Goal: Transaction & Acquisition: Purchase product/service

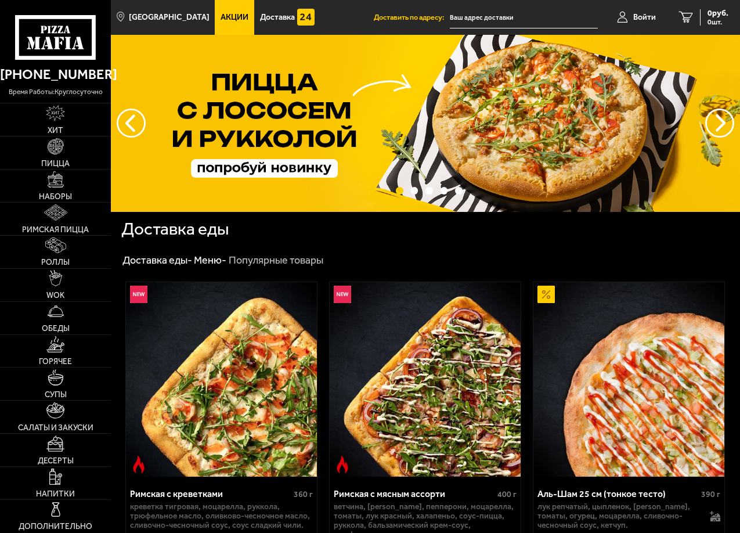
type input "[STREET_ADDRESS]"
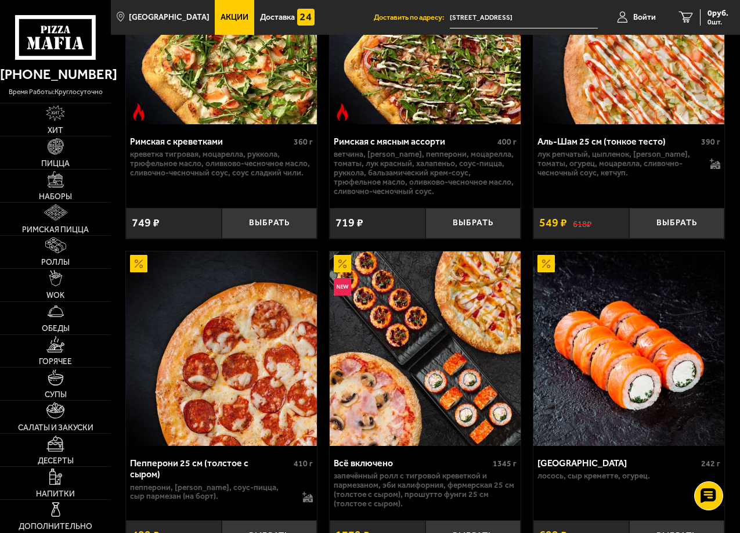
scroll to position [379, 0]
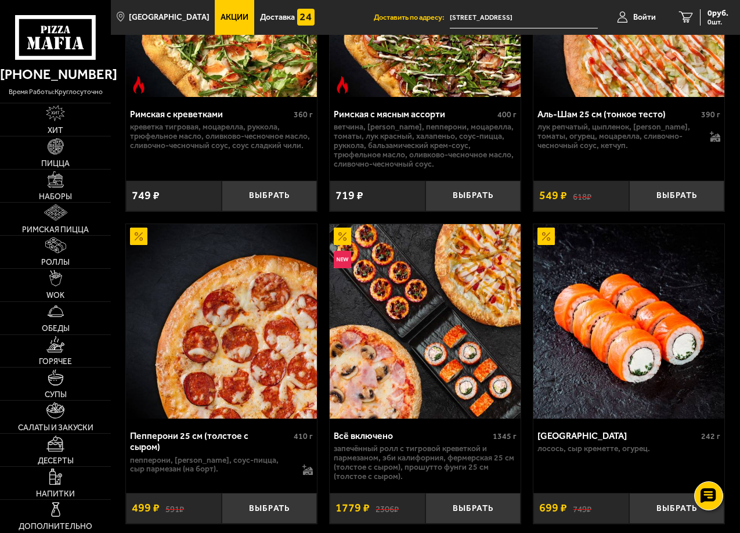
click at [120, 277] on div "Римская с креветками 360 г креветка тигровая, моцарелла, руккола, трюфельное ма…" at bounding box center [425, 534] width 629 height 1294
click at [438, 416] on img at bounding box center [425, 321] width 191 height 195
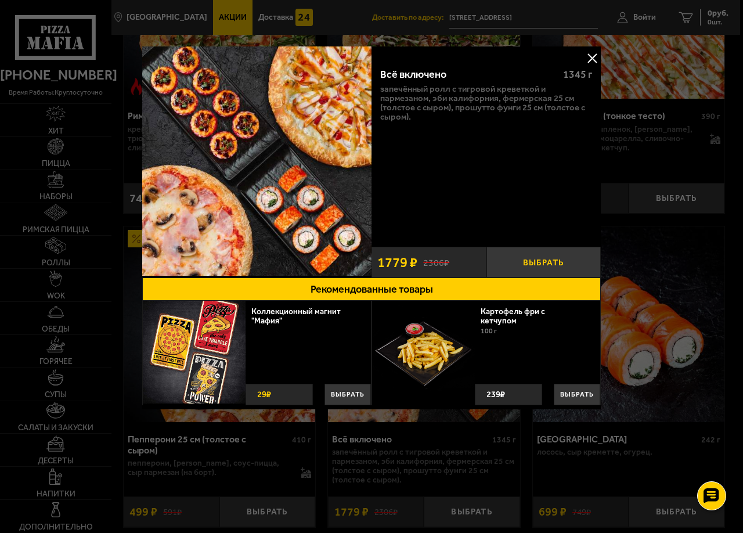
click at [529, 263] on button "Выбрать" at bounding box center [543, 262] width 115 height 31
click at [595, 56] on button at bounding box center [591, 57] width 17 height 17
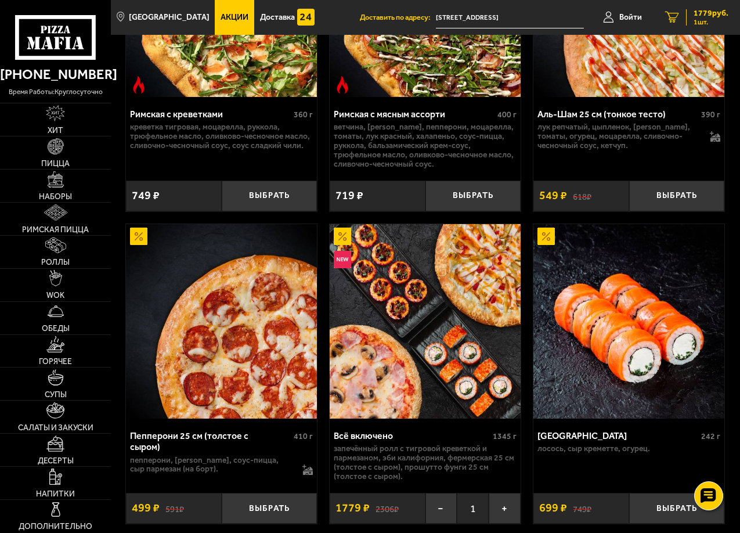
drag, startPoint x: 674, startPoint y: 18, endPoint x: 666, endPoint y: 63, distance: 45.9
click at [675, 18] on icon "1" at bounding box center [672, 18] width 14 height 12
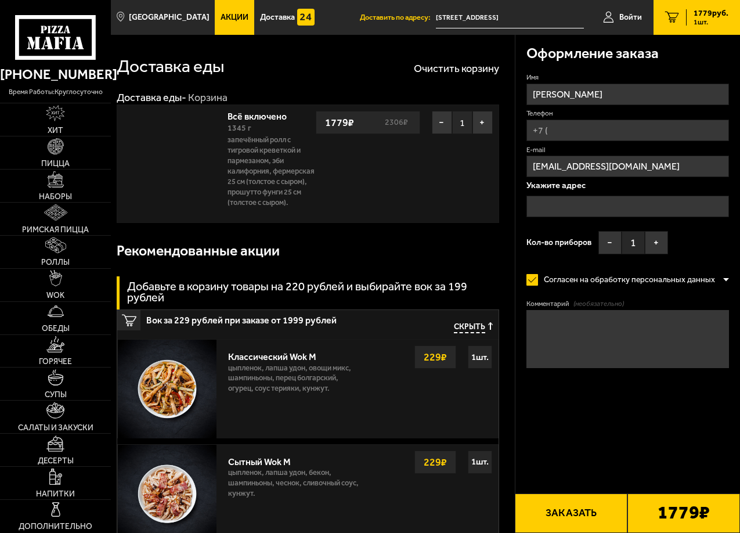
type input "[STREET_ADDRESS]"
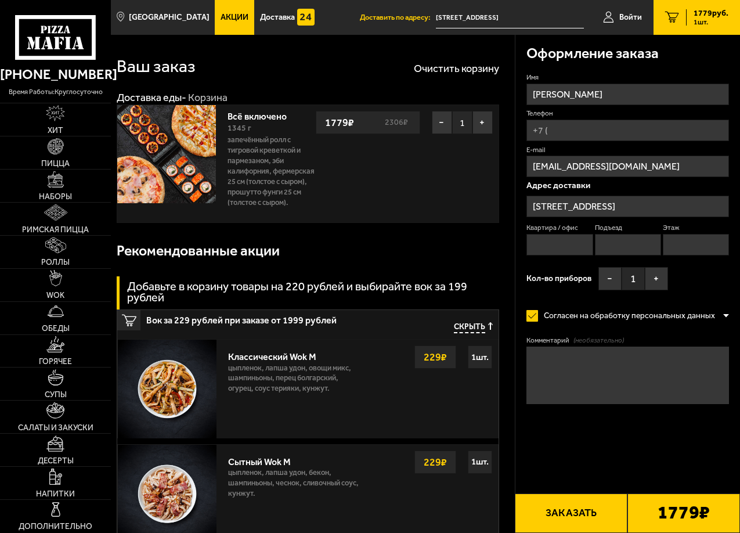
click at [587, 314] on label "Согласен на обработку персональных данных" at bounding box center [624, 315] width 196 height 23
click at [0, 0] on input "Согласен на обработку персональных данных" at bounding box center [0, 0] width 0 height 0
click at [587, 314] on label "Согласен на обработку персональных данных" at bounding box center [624, 315] width 196 height 23
click at [0, 0] on input "Согласен на обработку персональных данных" at bounding box center [0, 0] width 0 height 0
click at [587, 314] on label "Согласен на обработку персональных данных" at bounding box center [624, 315] width 196 height 23
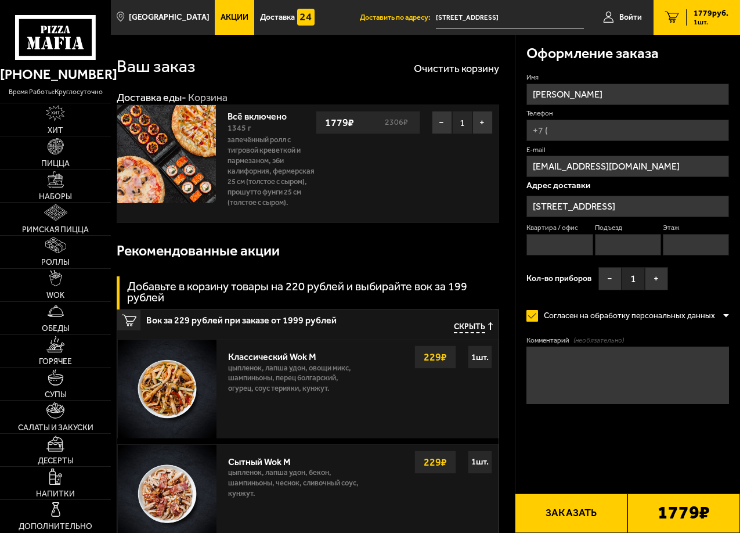
click at [0, 0] on input "Согласен на обработку персональных данных" at bounding box center [0, 0] width 0 height 0
click at [587, 314] on label "Согласен на обработку персональных данных" at bounding box center [624, 315] width 196 height 23
click at [0, 0] on input "Согласен на обработку персональных данных" at bounding box center [0, 0] width 0 height 0
click at [587, 314] on label "Согласен на обработку персональных данных" at bounding box center [624, 315] width 196 height 23
click at [0, 0] on input "Согласен на обработку персональных данных" at bounding box center [0, 0] width 0 height 0
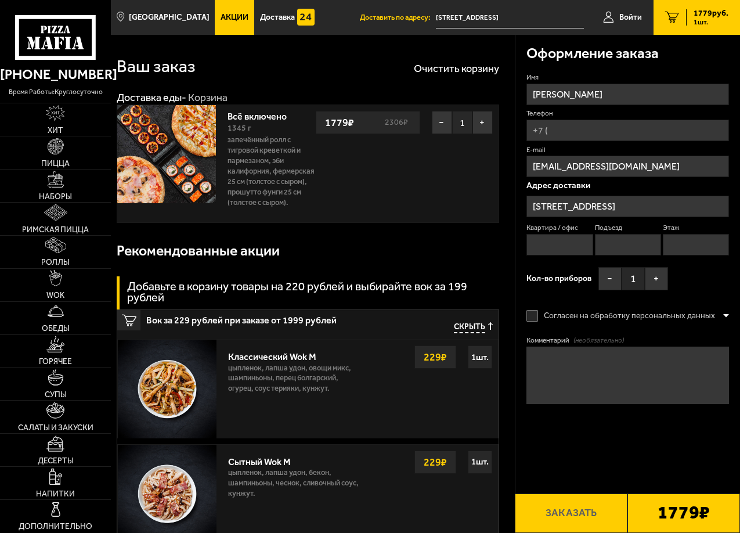
click at [723, 313] on div at bounding box center [726, 315] width 6 height 9
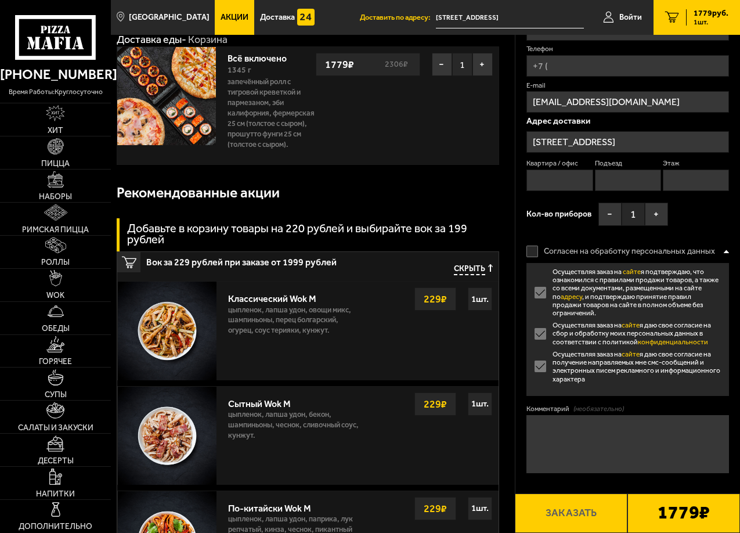
scroll to position [116, 0]
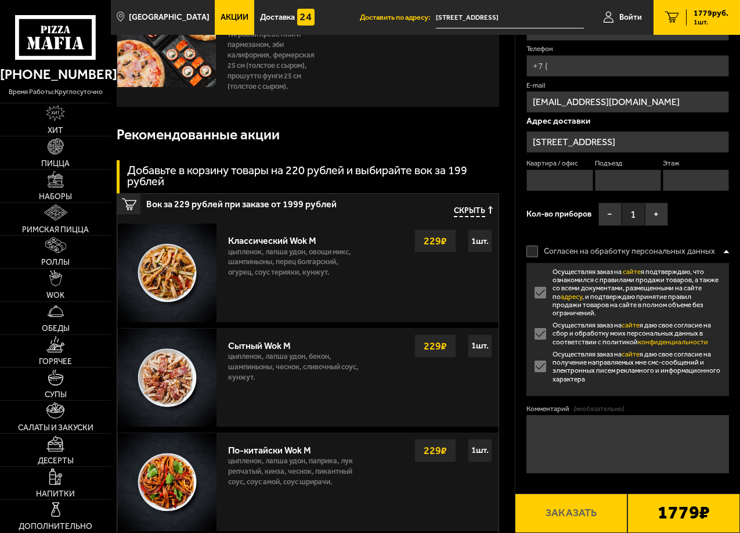
click at [666, 342] on link "конфиденциальности" at bounding box center [673, 342] width 70 height 8
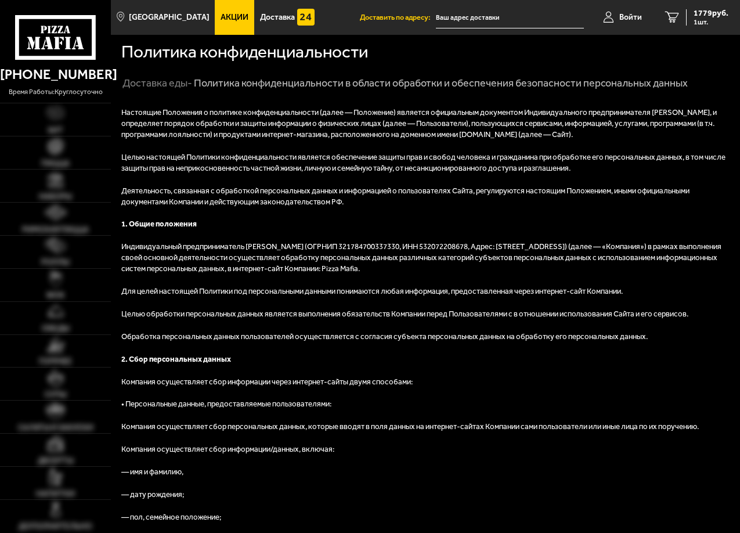
type input "[STREET_ADDRESS]"
click at [690, 23] on div "1779 руб. 1 шт." at bounding box center [707, 17] width 42 height 16
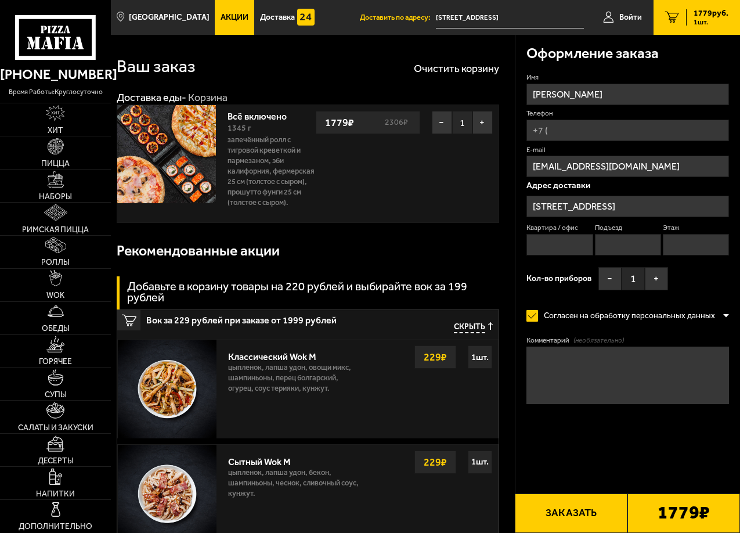
click at [570, 520] on button "Заказать" at bounding box center [571, 512] width 113 height 39
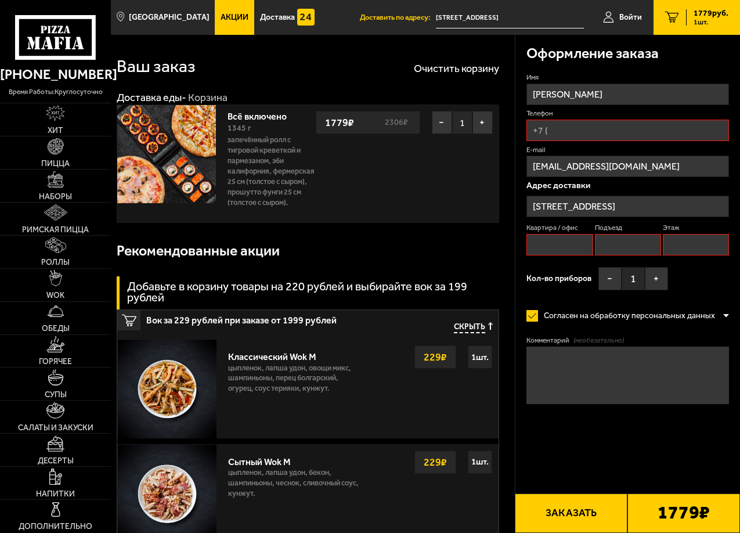
click at [558, 242] on input "Квартира / офис" at bounding box center [559, 244] width 66 height 21
type input "42"
type input "+7 (911) 964-71-21"
type input "3"
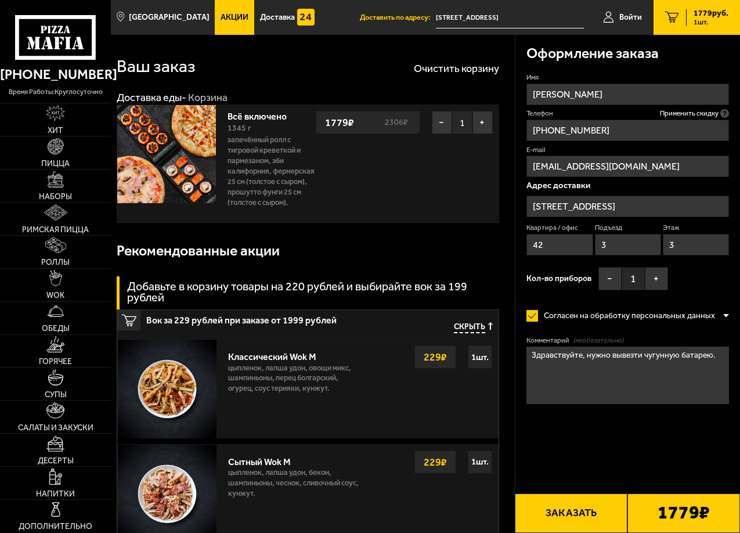
click at [711, 363] on textarea "Здравствуйте, нужно вывезти чугунную батарею." at bounding box center [627, 375] width 202 height 58
type textarea "З"
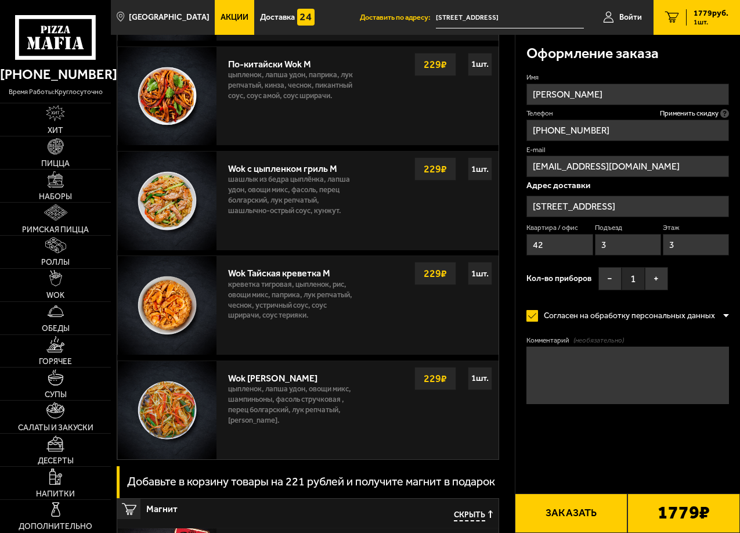
scroll to position [522, 0]
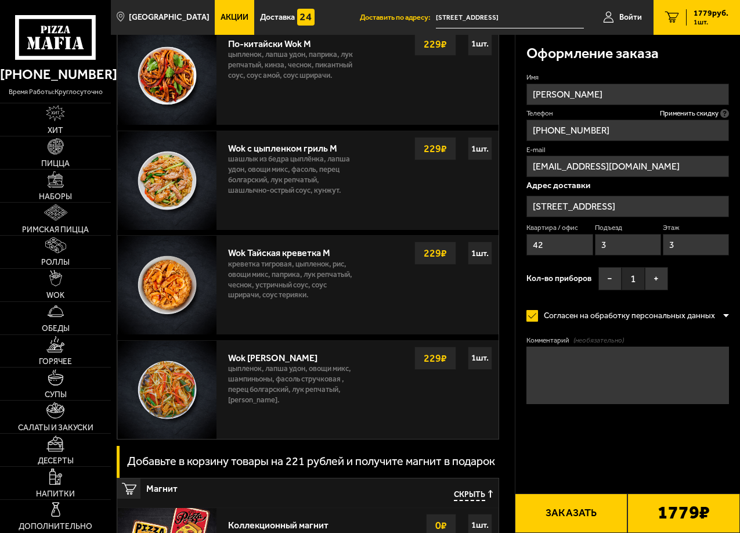
click at [586, 513] on button "Заказать" at bounding box center [571, 512] width 113 height 39
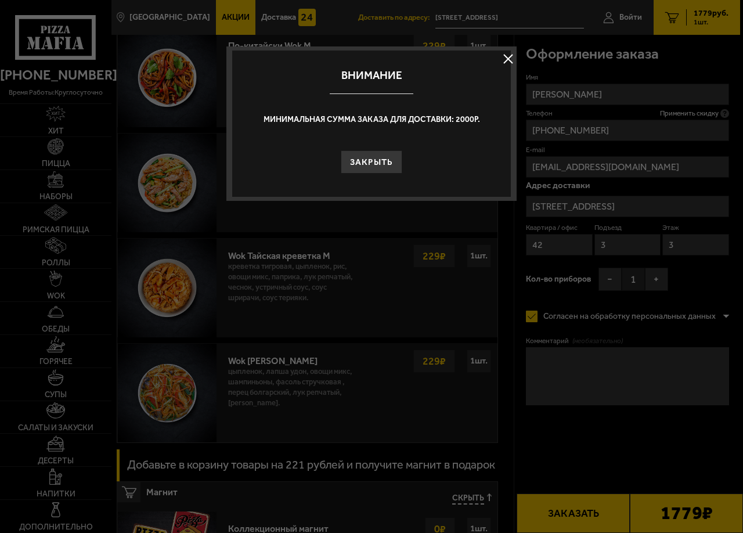
click at [506, 57] on button at bounding box center [507, 58] width 17 height 17
